Goal: Find specific page/section: Find specific page/section

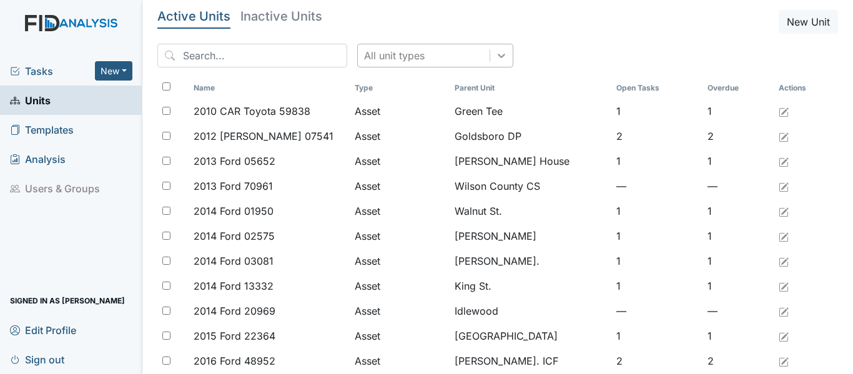
click at [495, 56] on icon at bounding box center [501, 55] width 12 height 12
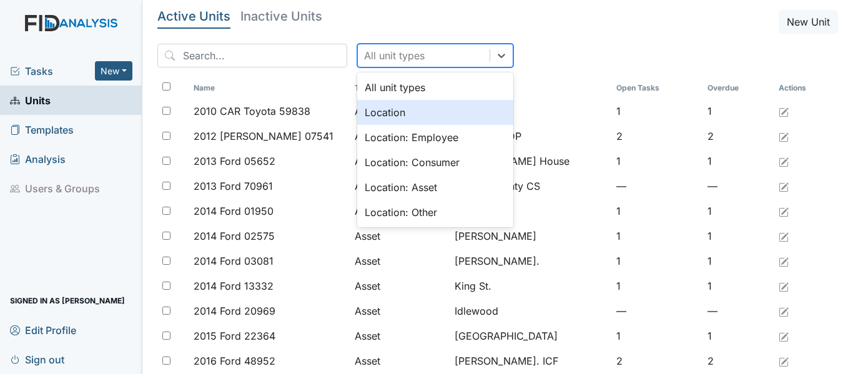
click at [375, 112] on div "Location" at bounding box center [435, 112] width 156 height 25
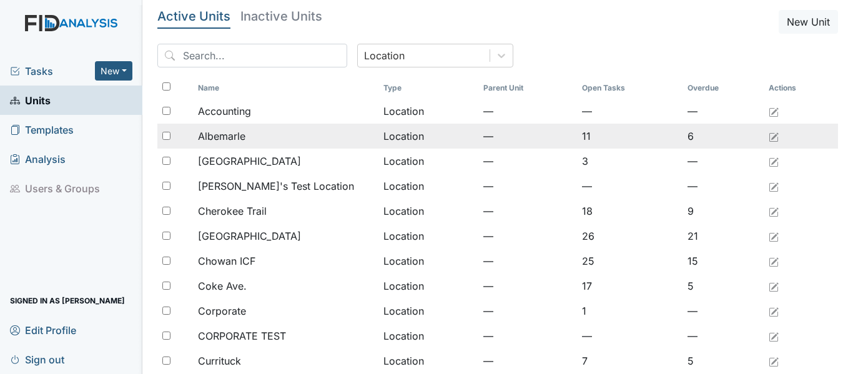
click at [259, 139] on div "Albemarle" at bounding box center [286, 136] width 176 height 15
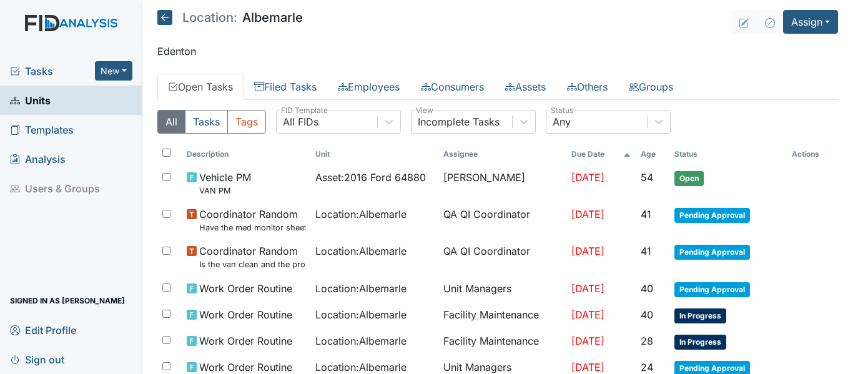
click at [39, 71] on span "Tasks" at bounding box center [52, 71] width 85 height 15
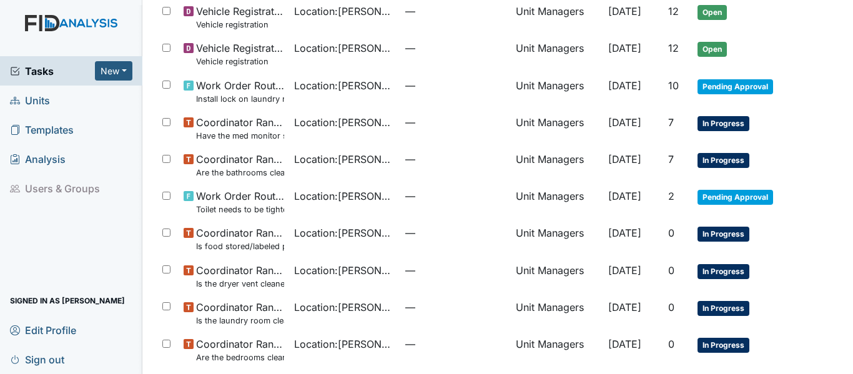
scroll to position [860, 0]
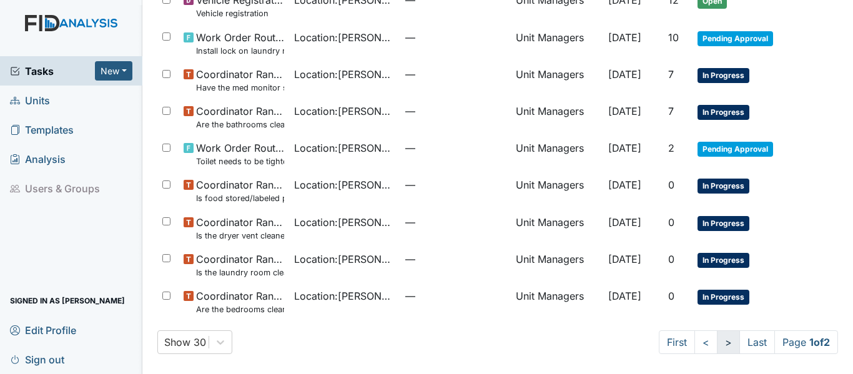
click at [718, 347] on link ">" at bounding box center [728, 342] width 23 height 24
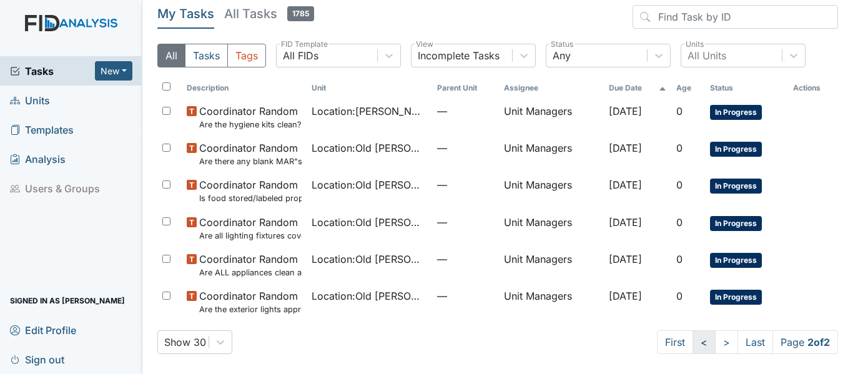
click at [693, 339] on link "<" at bounding box center [704, 342] width 23 height 24
